Goal: Task Accomplishment & Management: Manage account settings

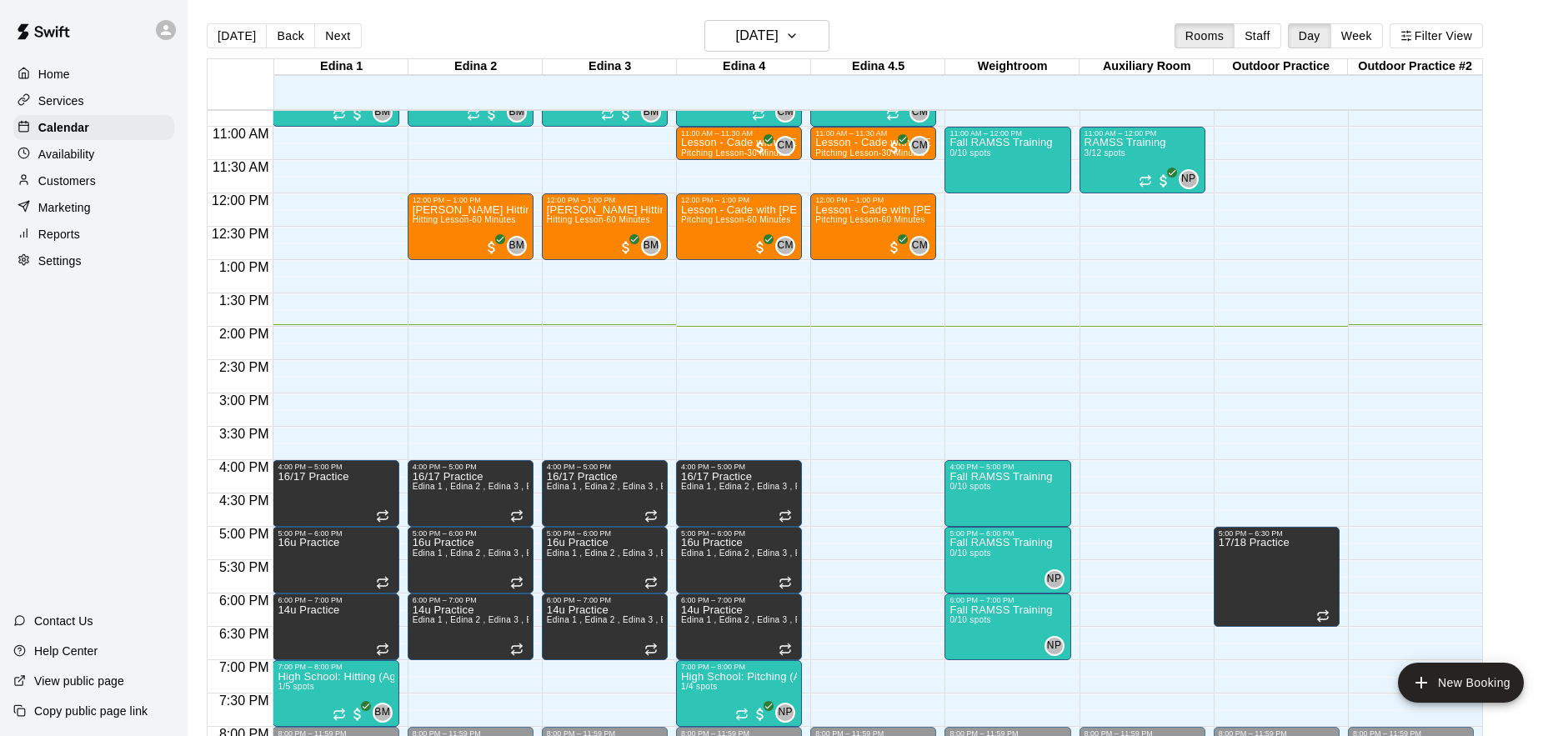
scroll to position [718, 0]
click at [802, 37] on button "[DATE]" at bounding box center [767, 36] width 125 height 32
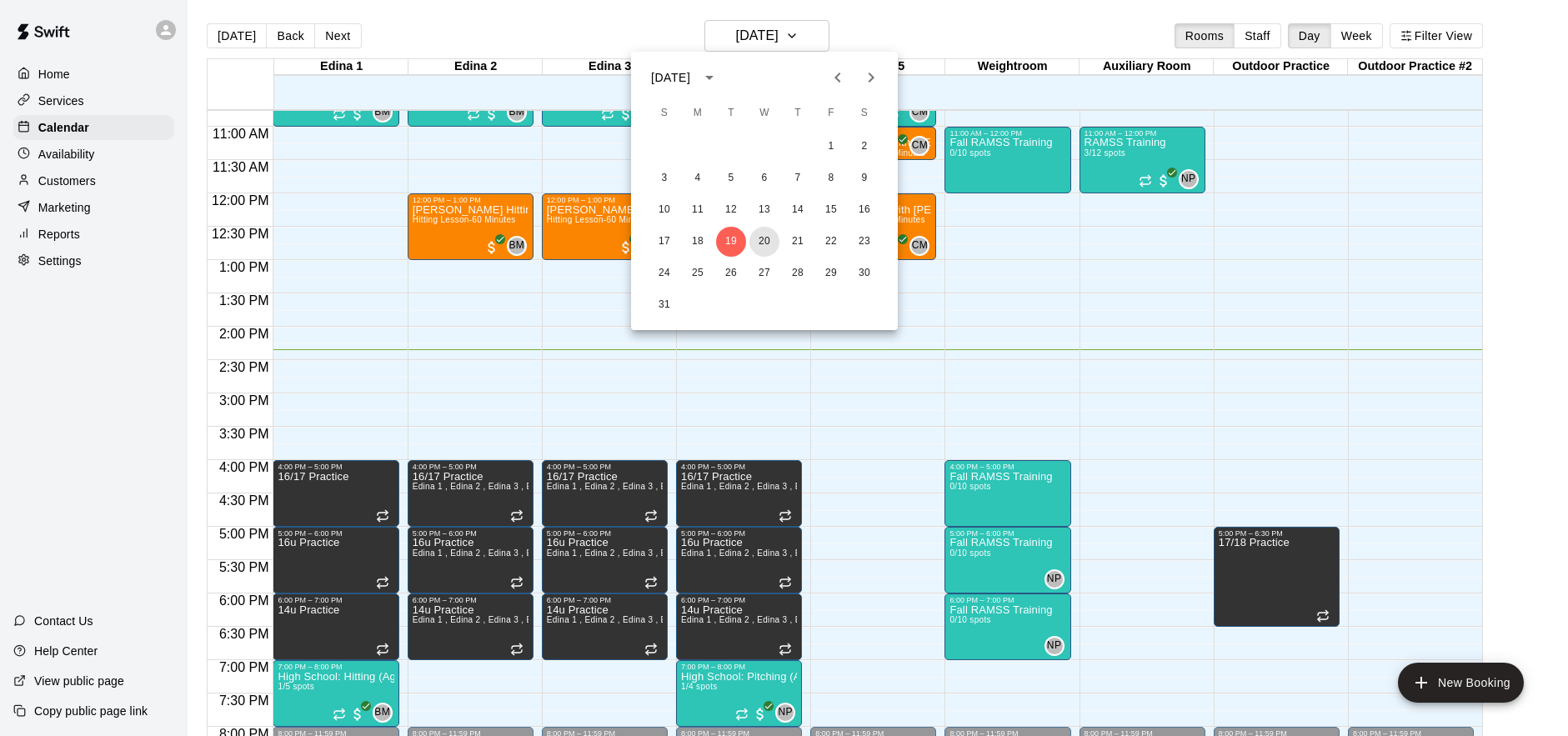
click at [774, 241] on button "20" at bounding box center [765, 241] width 30 height 30
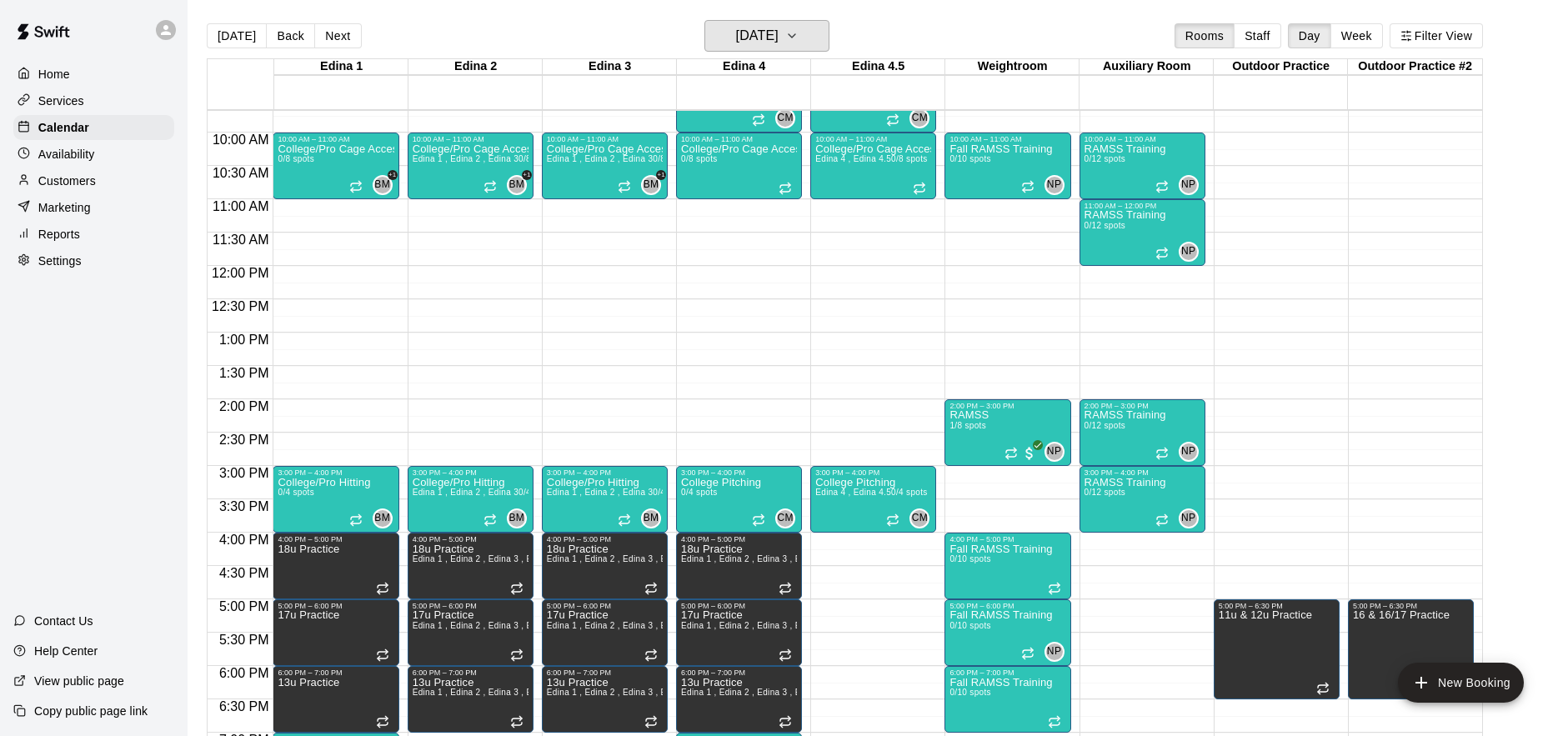
scroll to position [643, 0]
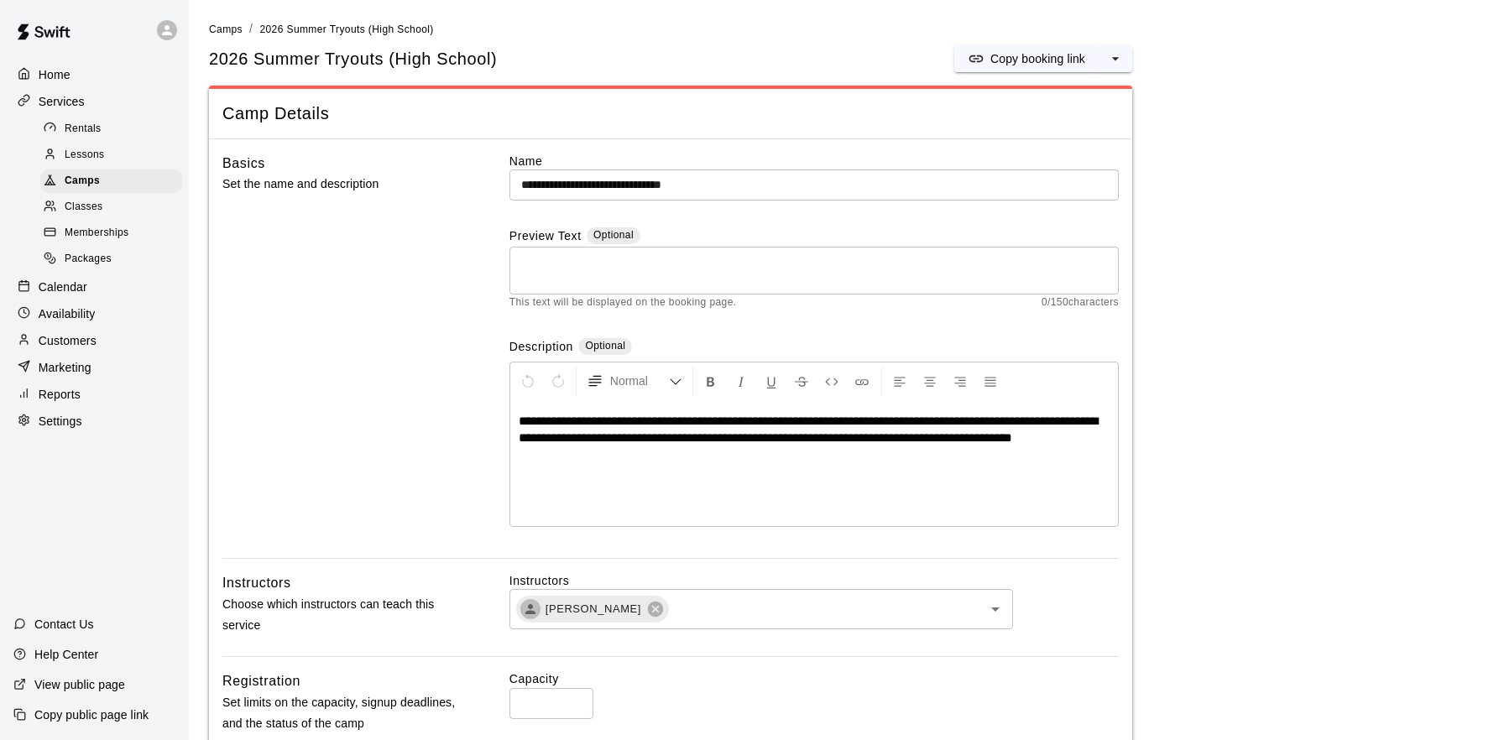
click at [66, 86] on div "Home" at bounding box center [94, 74] width 162 height 25
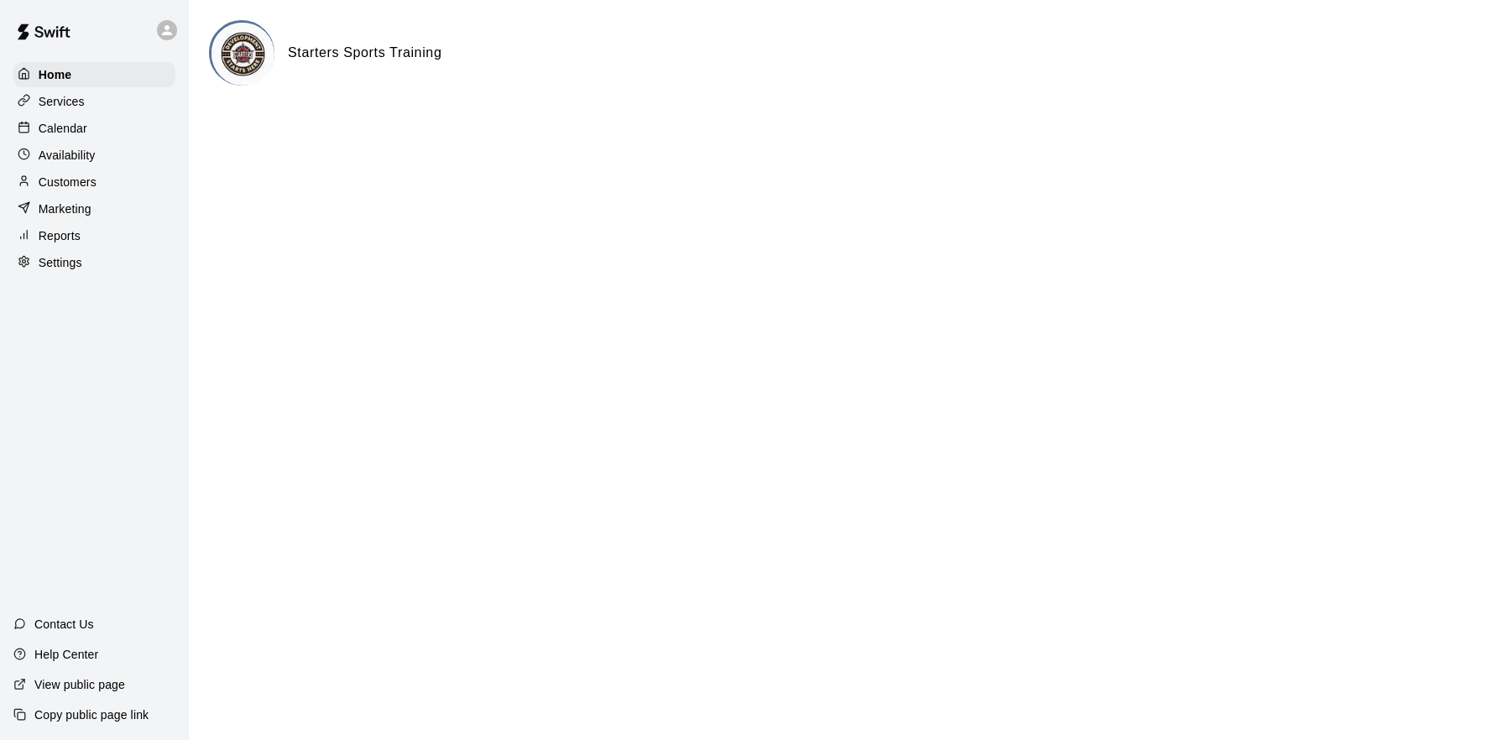
click at [105, 684] on p "View public page" at bounding box center [79, 685] width 91 height 17
click at [68, 124] on p "Calendar" at bounding box center [63, 128] width 49 height 17
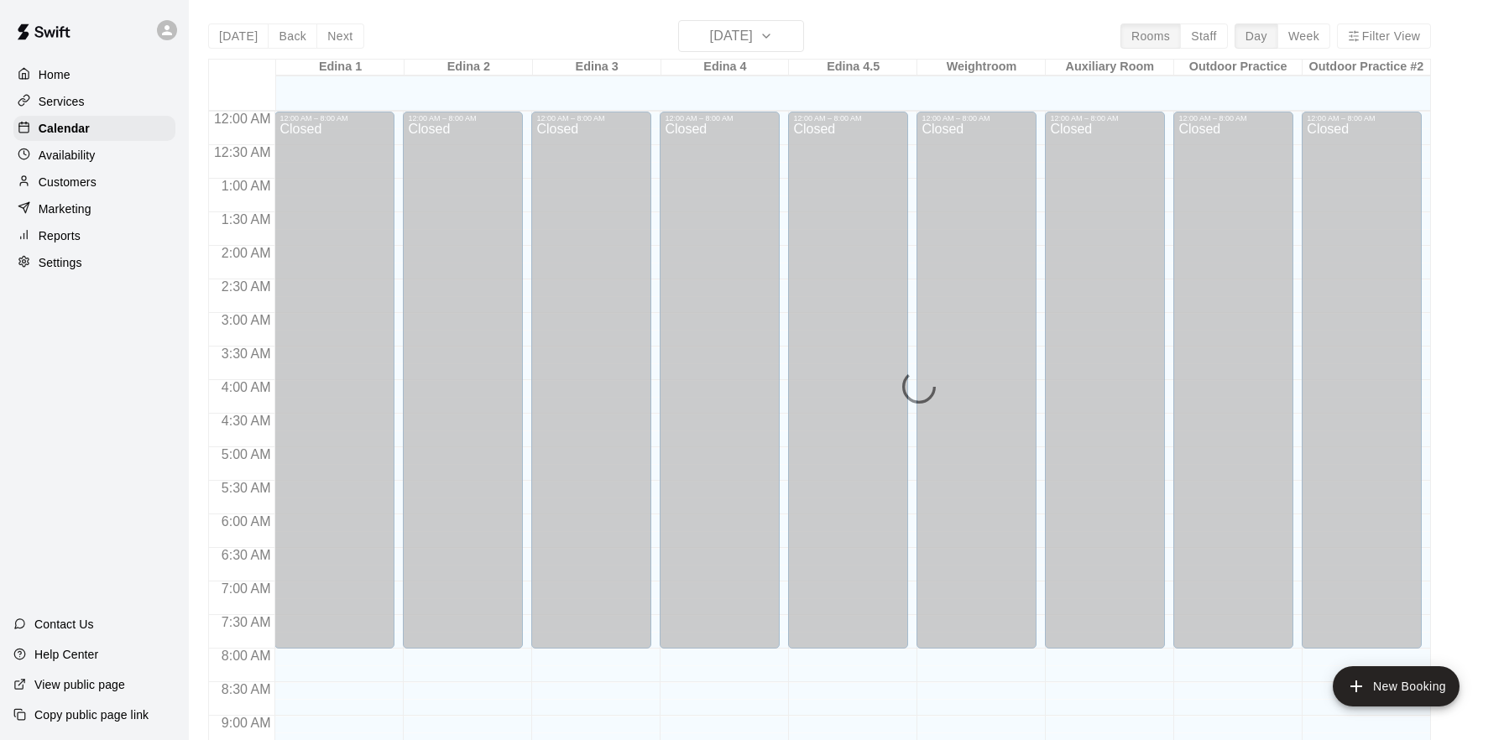
scroll to position [914, 0]
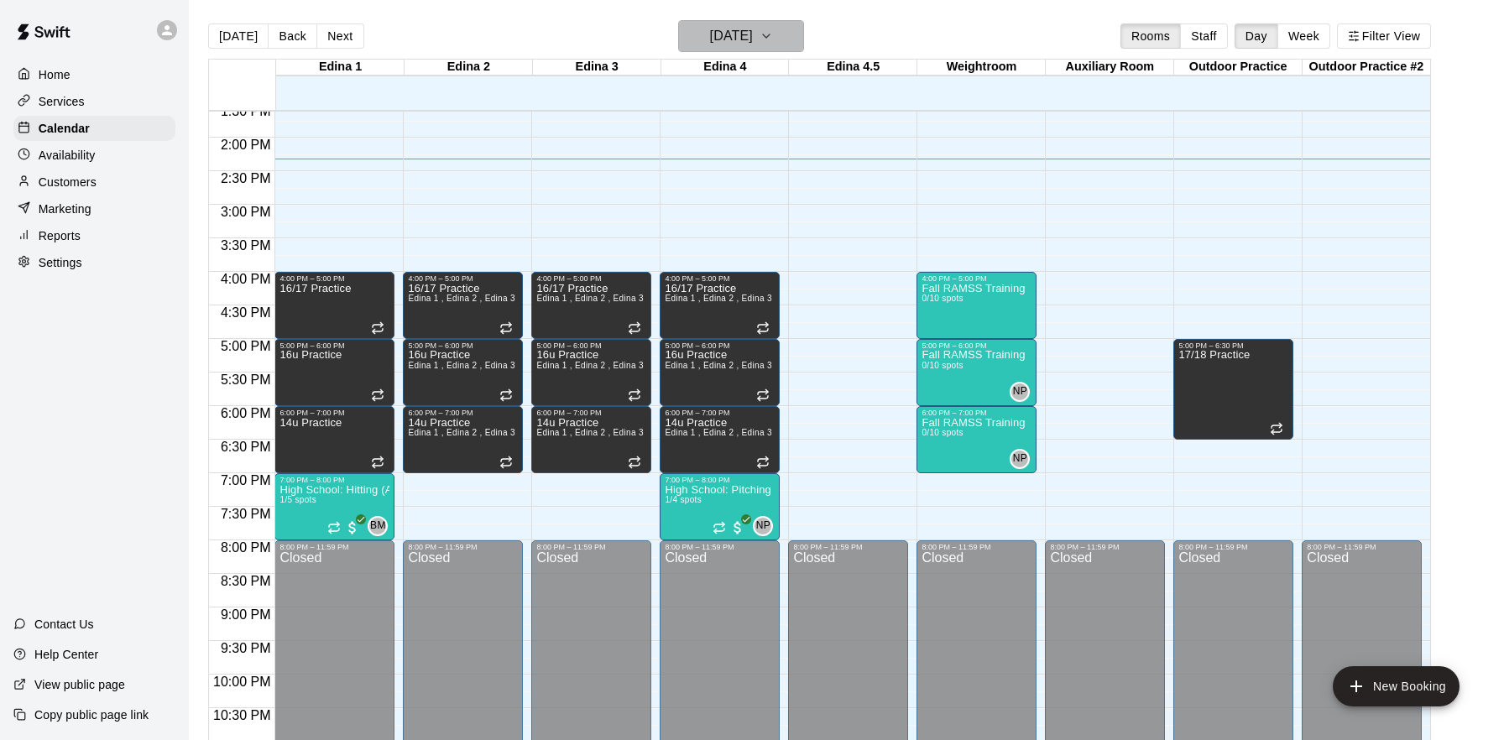
click at [753, 39] on h6 "[DATE]" at bounding box center [731, 36] width 43 height 24
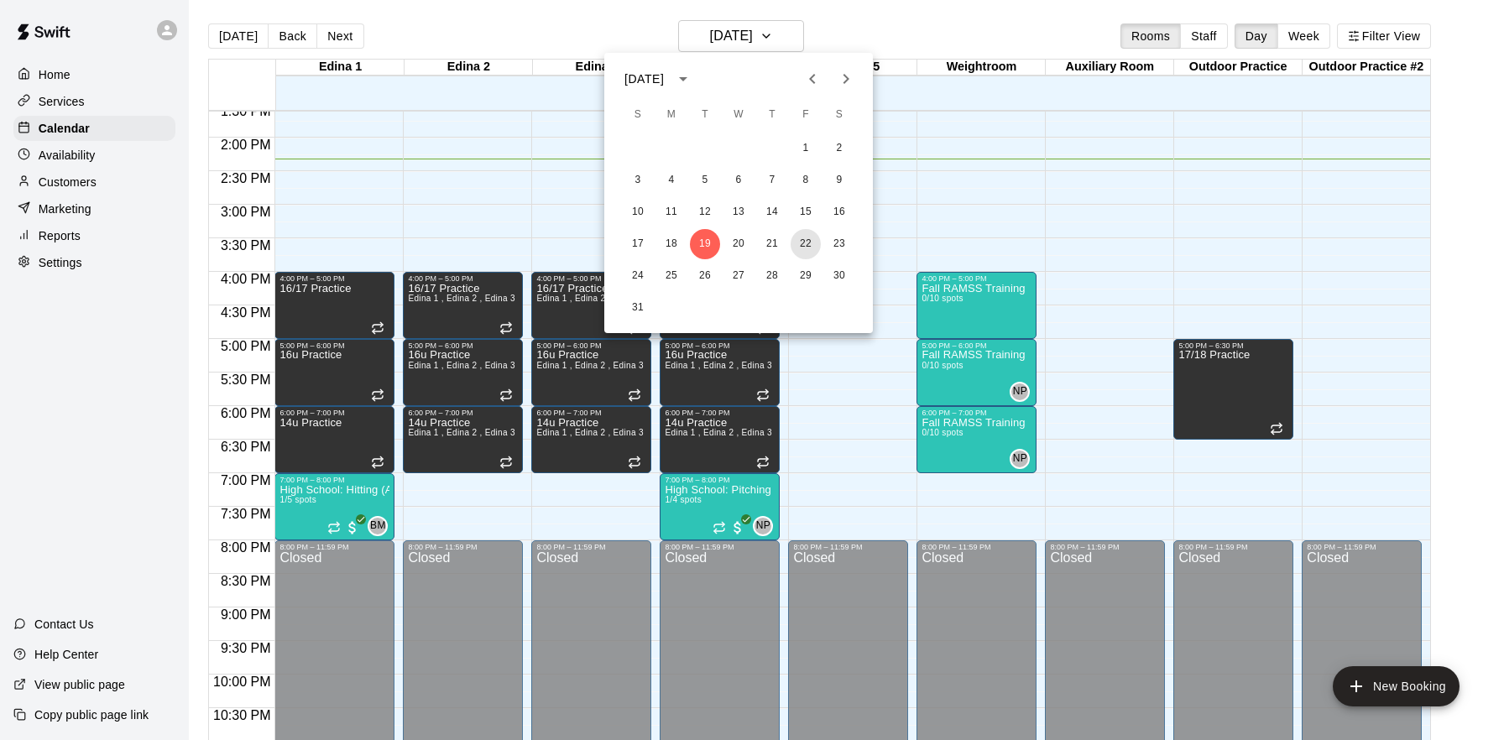
click at [810, 246] on button "22" at bounding box center [806, 244] width 30 height 30
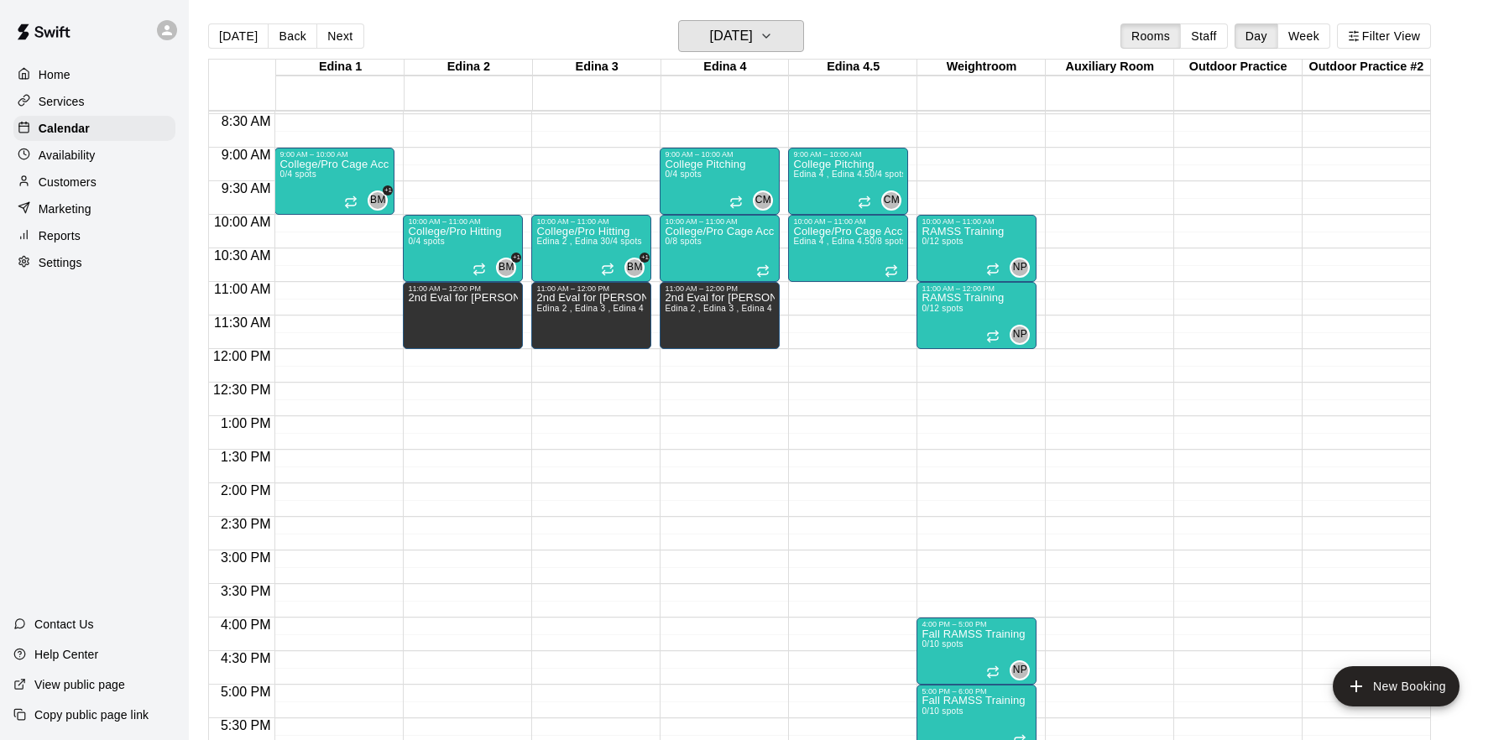
scroll to position [574, 0]
